Goal: Submit feedback/report problem

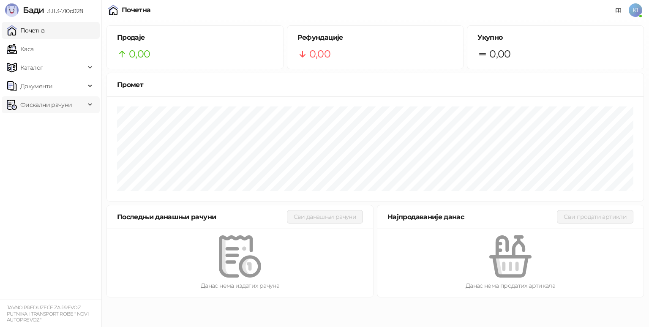
click at [63, 104] on span "Фискални рачуни" at bounding box center [46, 104] width 52 height 17
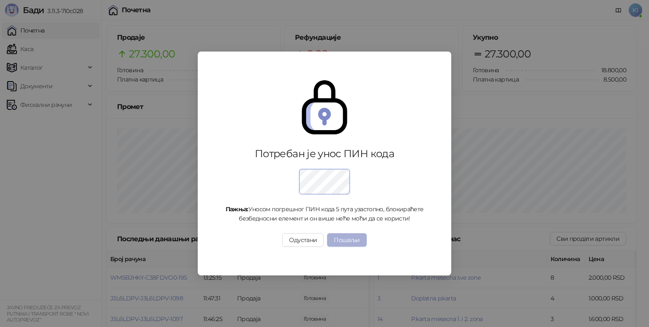
click at [339, 239] on button "Пошаљи" at bounding box center [346, 240] width 39 height 14
